Goal: Transaction & Acquisition: Purchase product/service

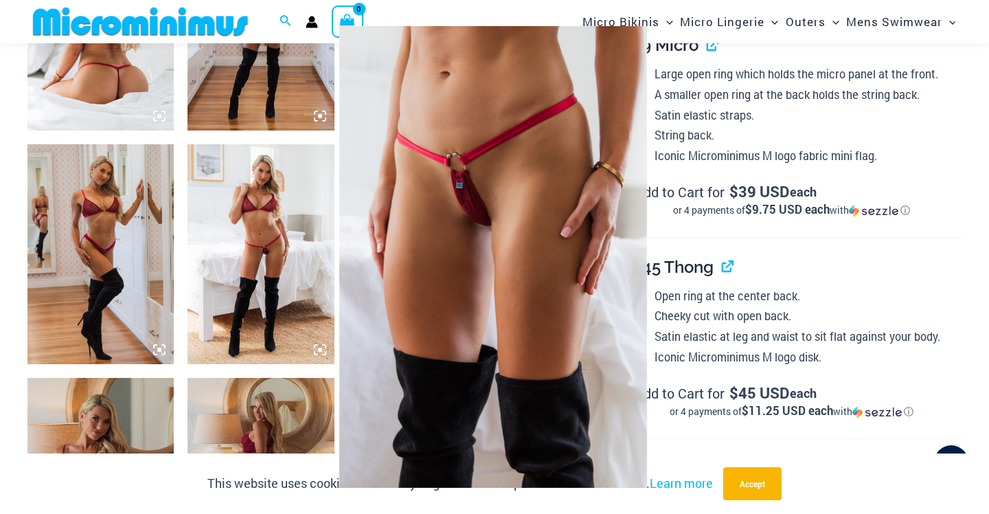
click at [768, 110] on div at bounding box center [494, 257] width 989 height 514
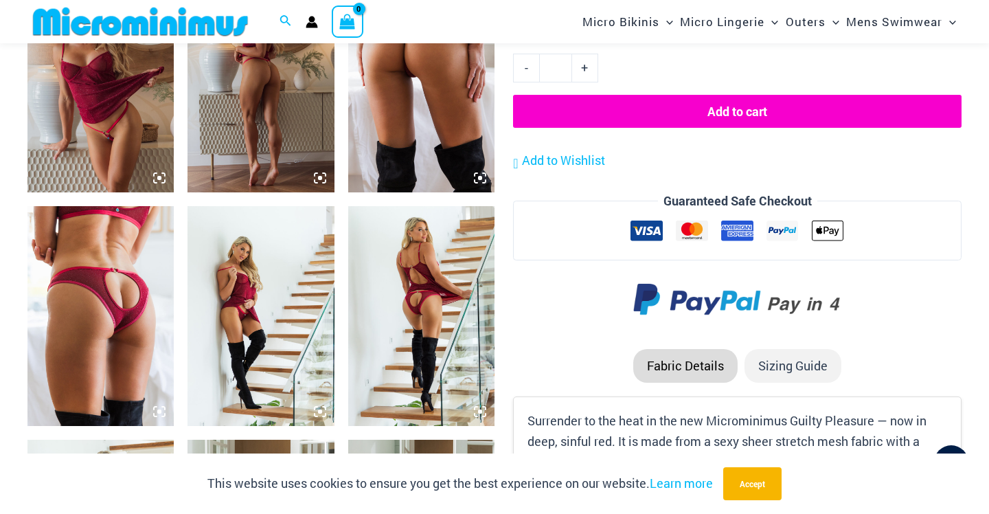
scroll to position [1025, 0]
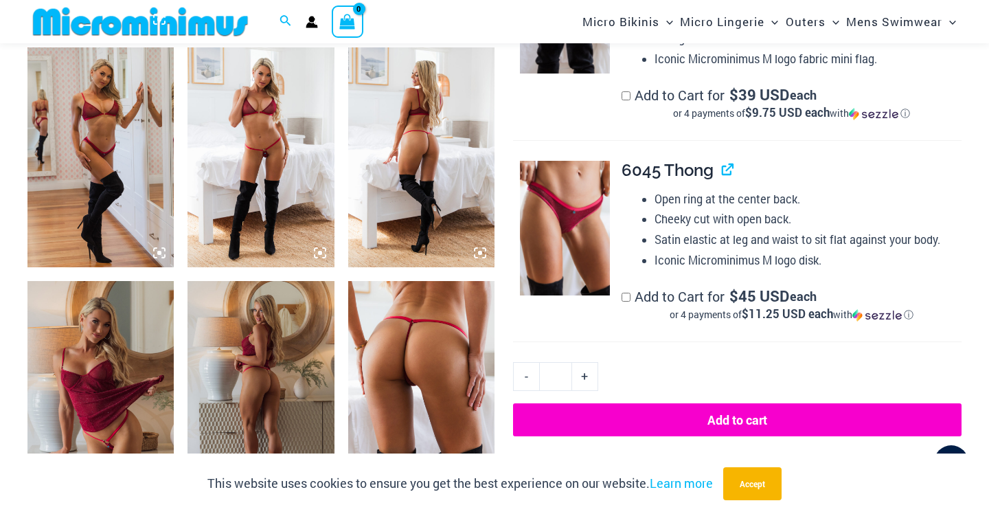
click at [91, 185] on img at bounding box center [100, 157] width 146 height 220
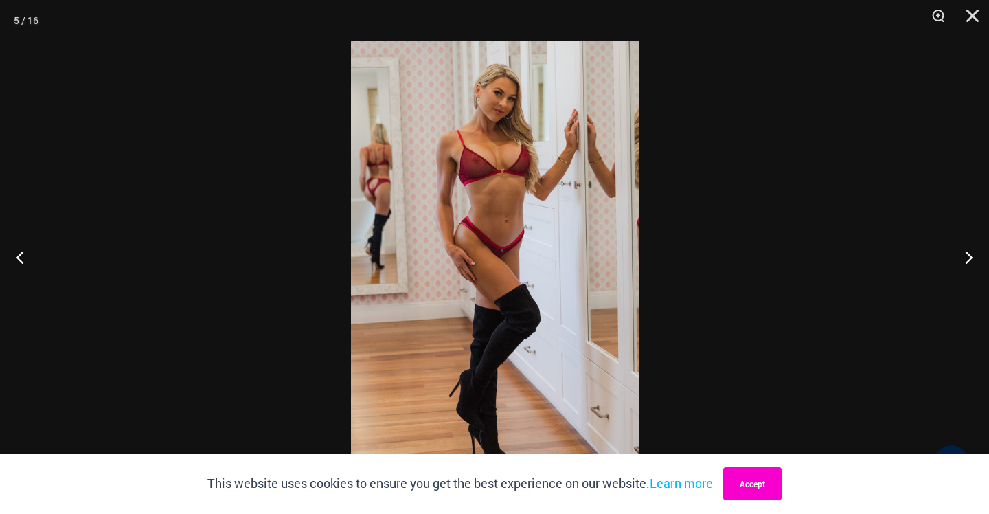
click at [770, 490] on button "Accept" at bounding box center [752, 483] width 58 height 33
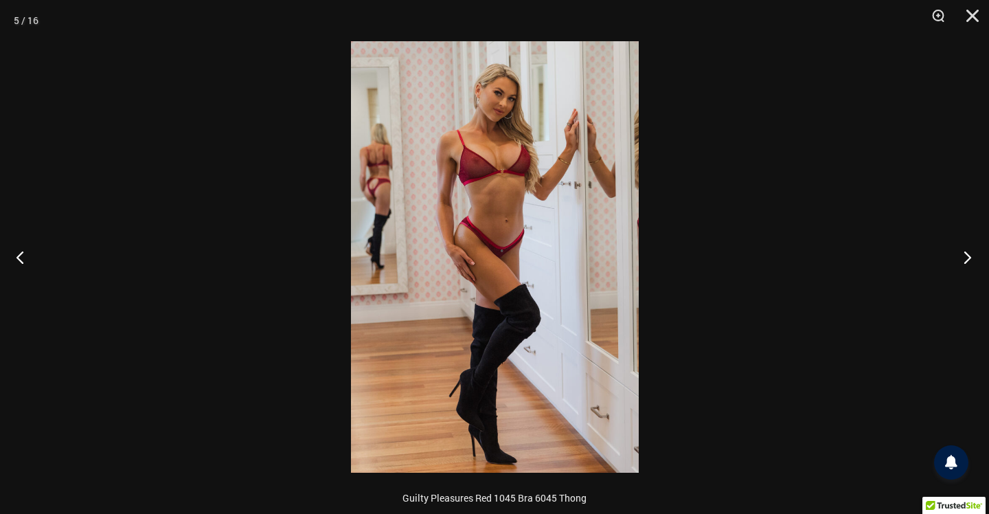
click at [978, 257] on button "Next" at bounding box center [962, 256] width 51 height 69
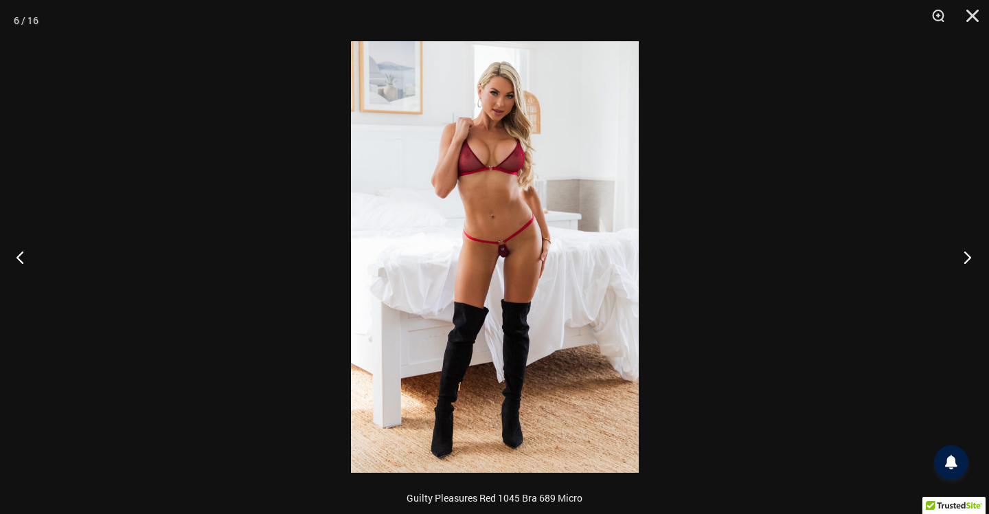
click at [978, 257] on button "Next" at bounding box center [962, 256] width 51 height 69
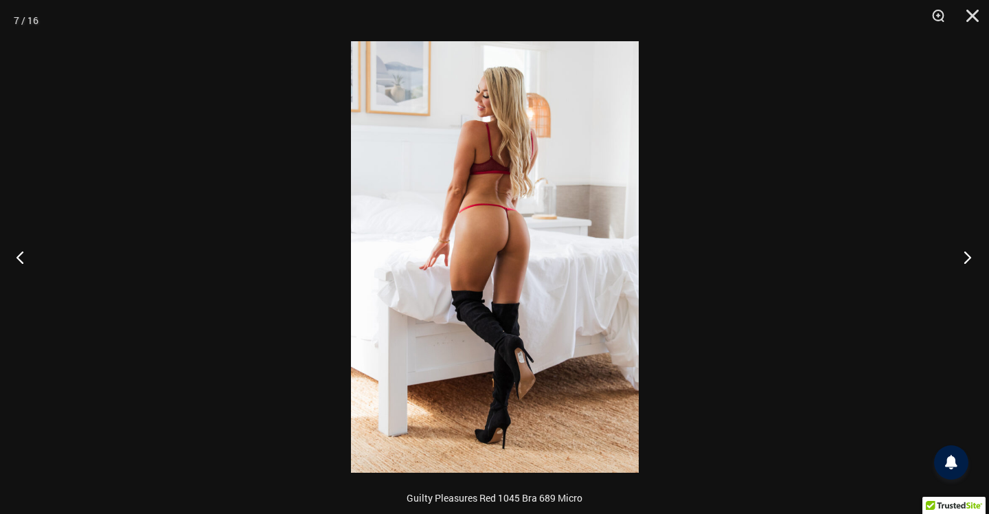
click at [978, 257] on button "Next" at bounding box center [962, 256] width 51 height 69
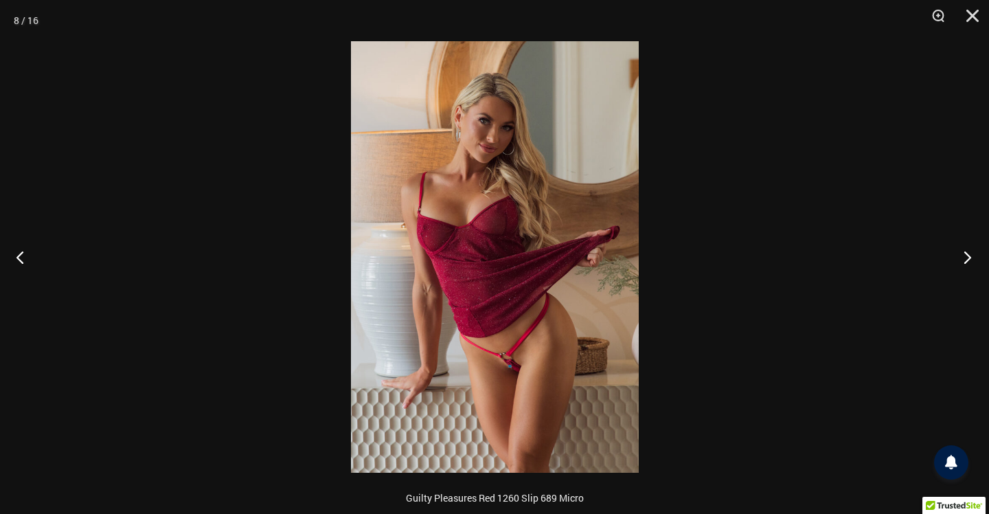
click at [978, 257] on button "Next" at bounding box center [962, 256] width 51 height 69
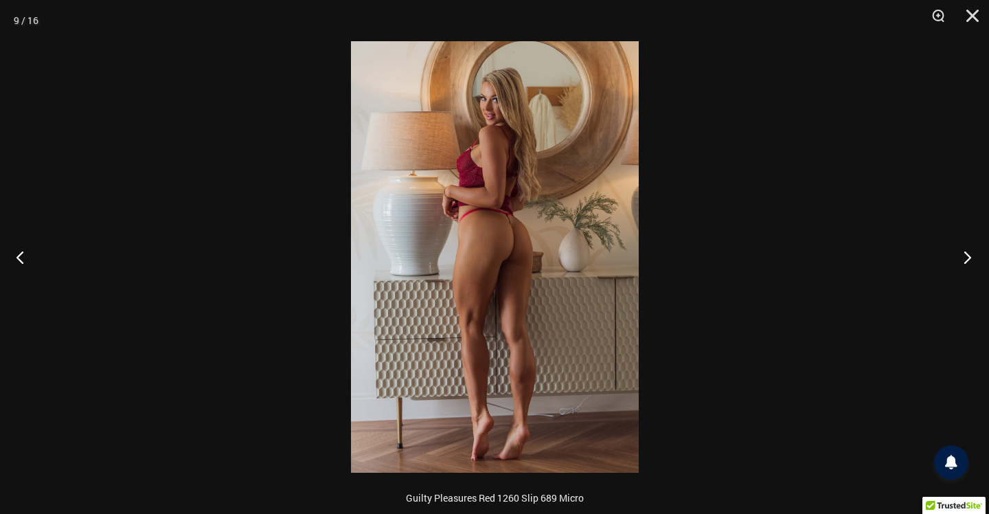
click at [978, 257] on button "Next" at bounding box center [962, 256] width 51 height 69
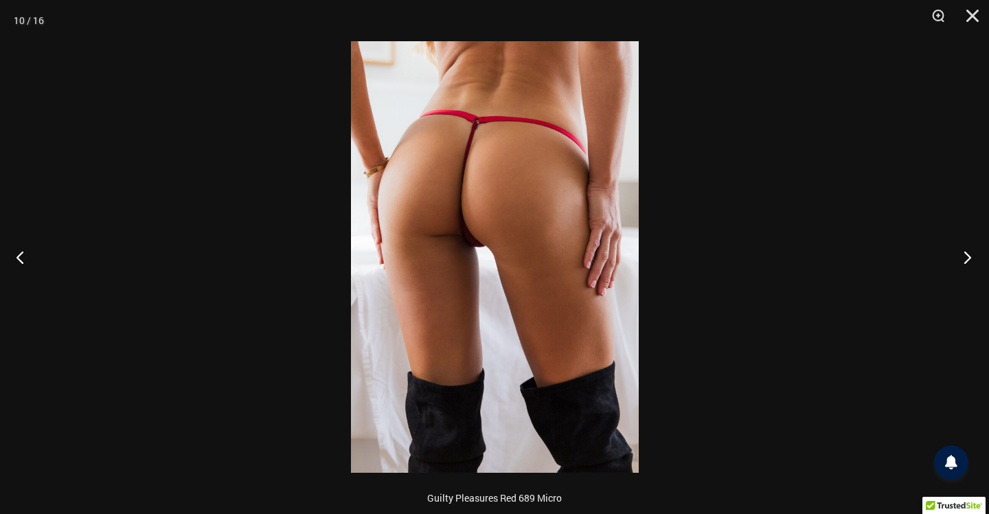
click at [978, 257] on button "Next" at bounding box center [962, 256] width 51 height 69
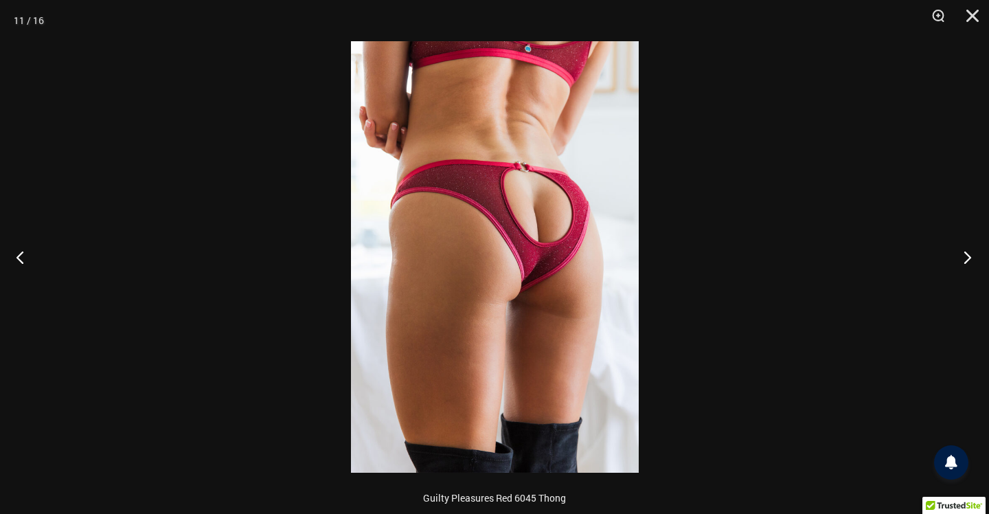
click at [978, 257] on button "Next" at bounding box center [962, 256] width 51 height 69
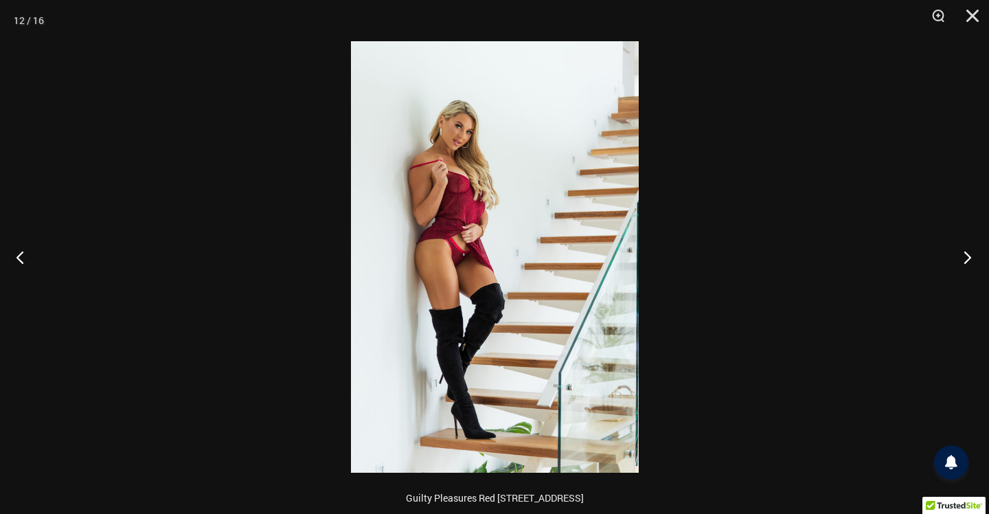
click at [978, 257] on button "Next" at bounding box center [962, 256] width 51 height 69
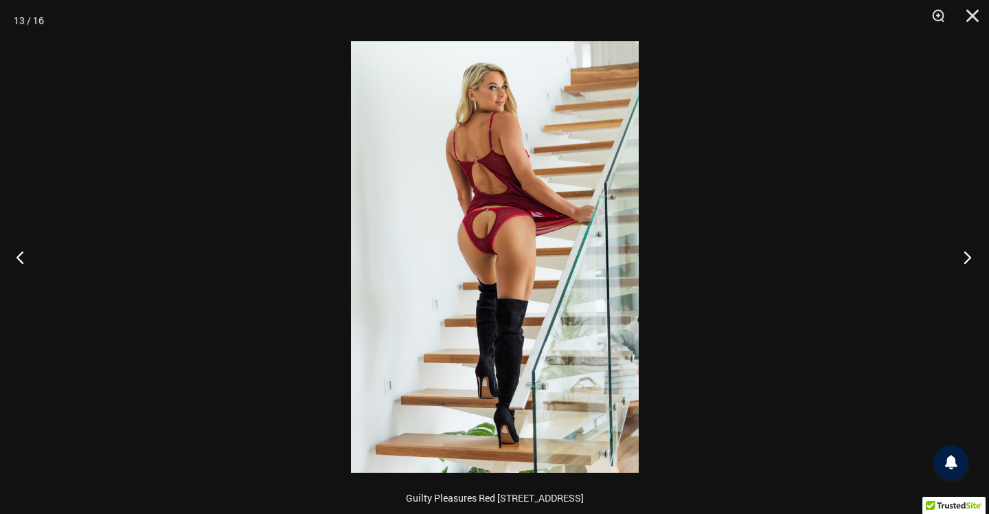
click at [978, 257] on button "Next" at bounding box center [962, 256] width 51 height 69
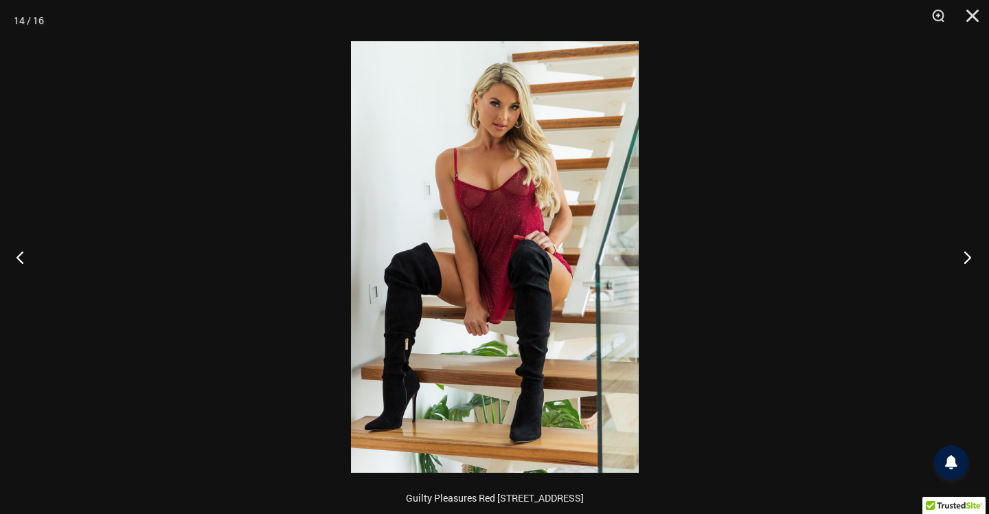
click at [978, 257] on button "Next" at bounding box center [962, 256] width 51 height 69
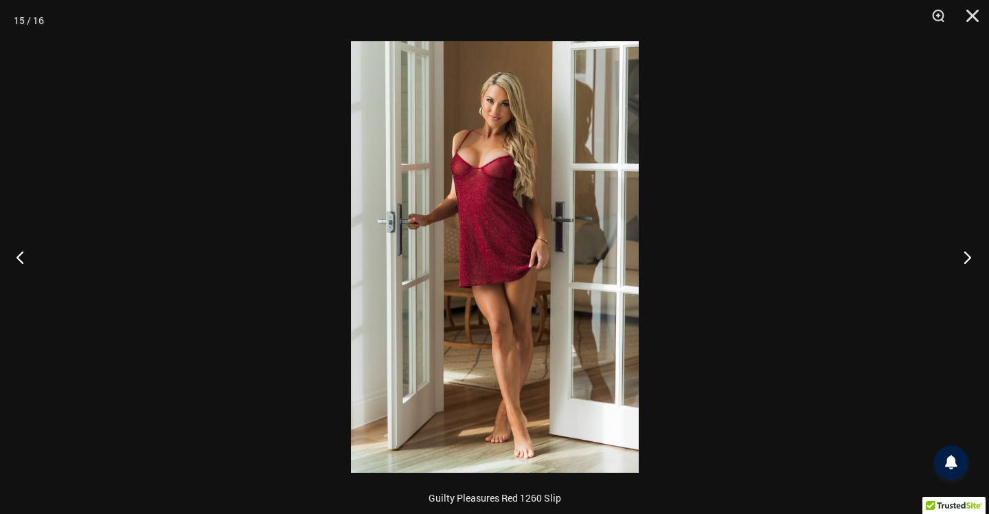
click at [978, 257] on button "Next" at bounding box center [962, 256] width 51 height 69
